Goal: Transaction & Acquisition: Subscribe to service/newsletter

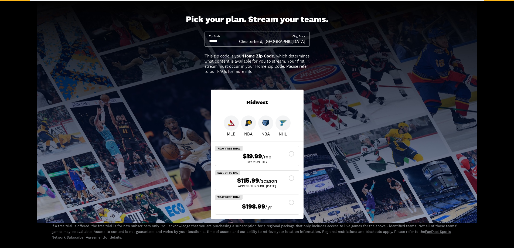
scroll to position [54, 0]
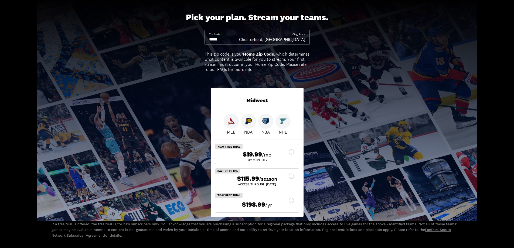
click at [229, 42] on input at bounding box center [224, 39] width 30 height 6
drag, startPoint x: 229, startPoint y: 42, endPoint x: 214, endPoint y: 40, distance: 15.0
click at [214, 40] on input at bounding box center [224, 39] width 30 height 6
type input "*****"
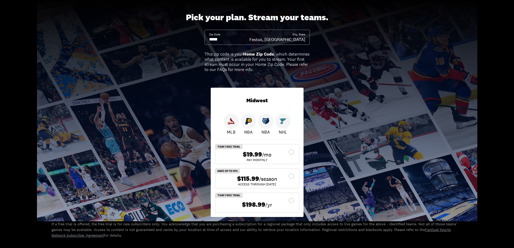
click at [279, 122] on div at bounding box center [283, 121] width 15 height 15
click at [281, 122] on img at bounding box center [283, 121] width 7 height 7
click at [283, 131] on p "NHL" at bounding box center [283, 132] width 8 height 6
